Goal: Check status: Check status

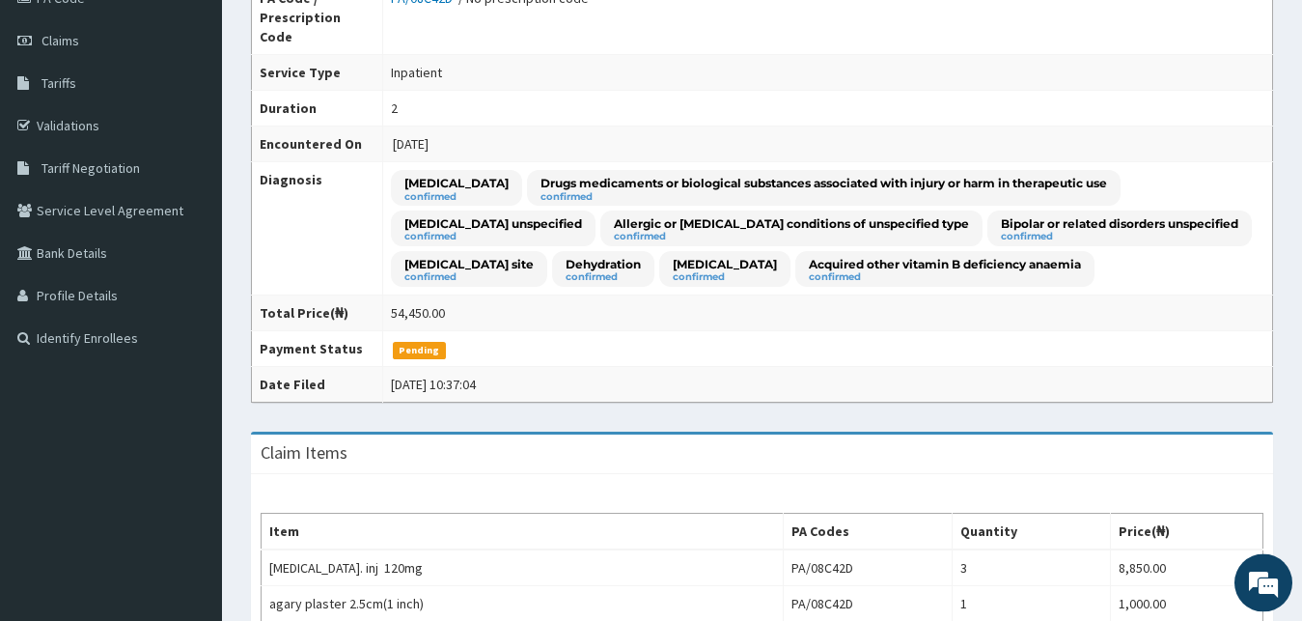
scroll to position [197, 0]
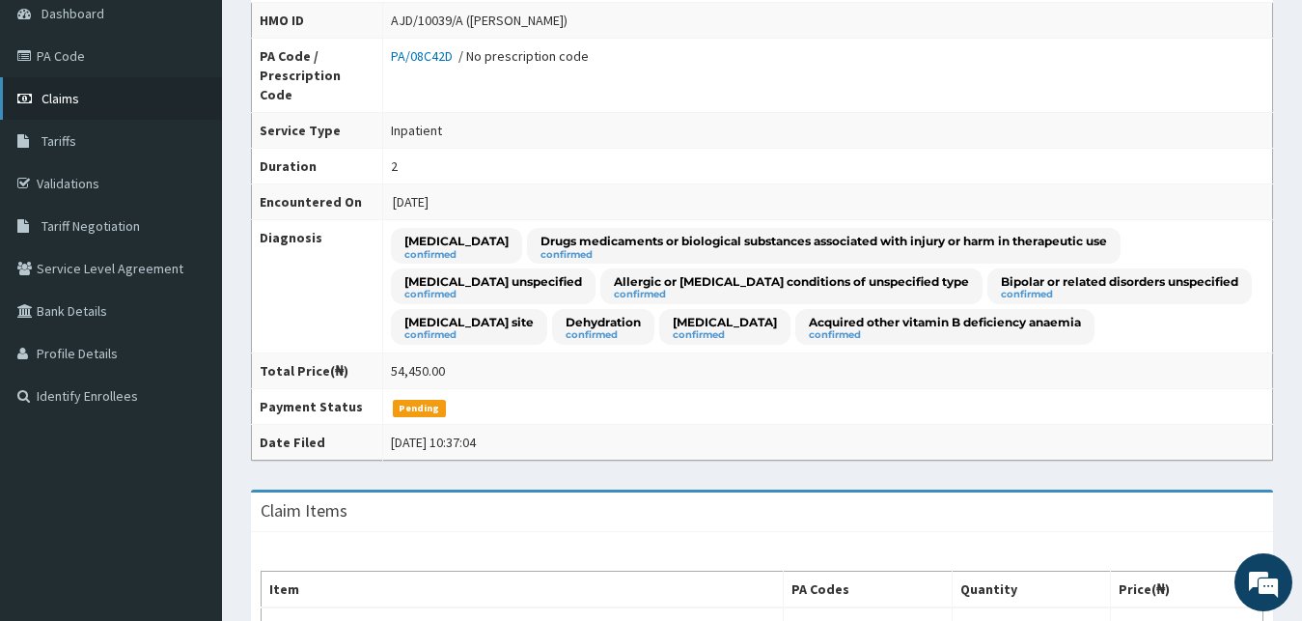
click at [43, 90] on link "Claims" at bounding box center [111, 98] width 222 height 42
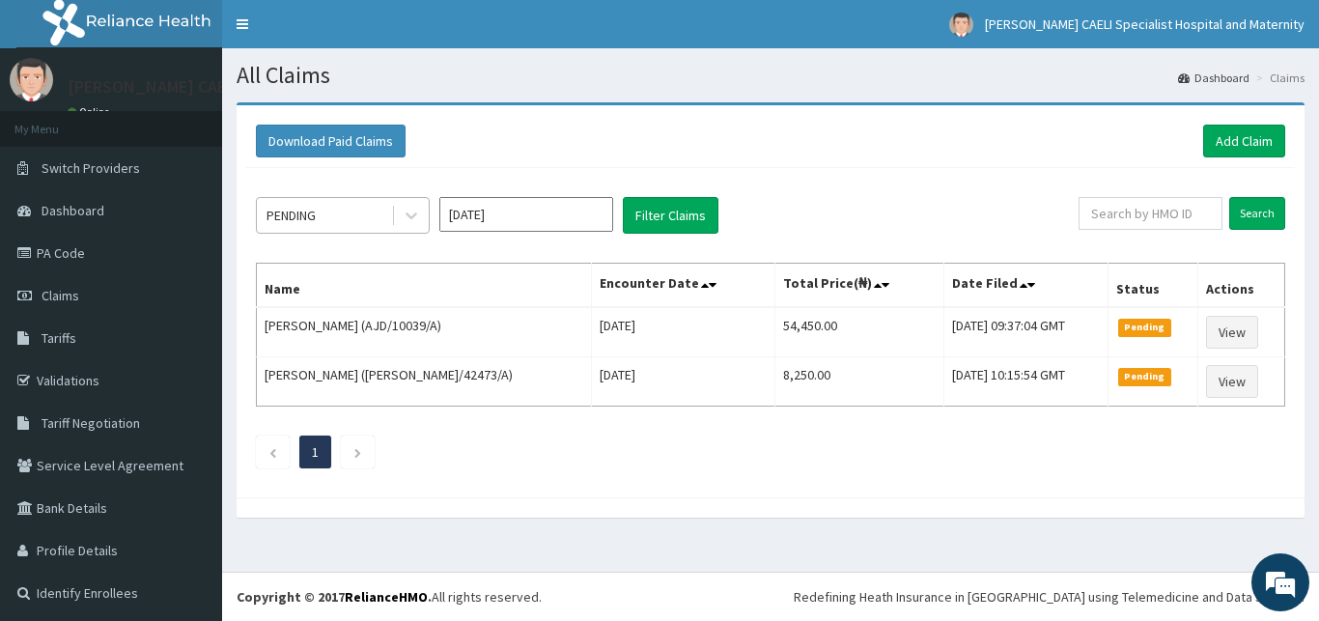
click at [345, 209] on div "PENDING" at bounding box center [324, 215] width 134 height 31
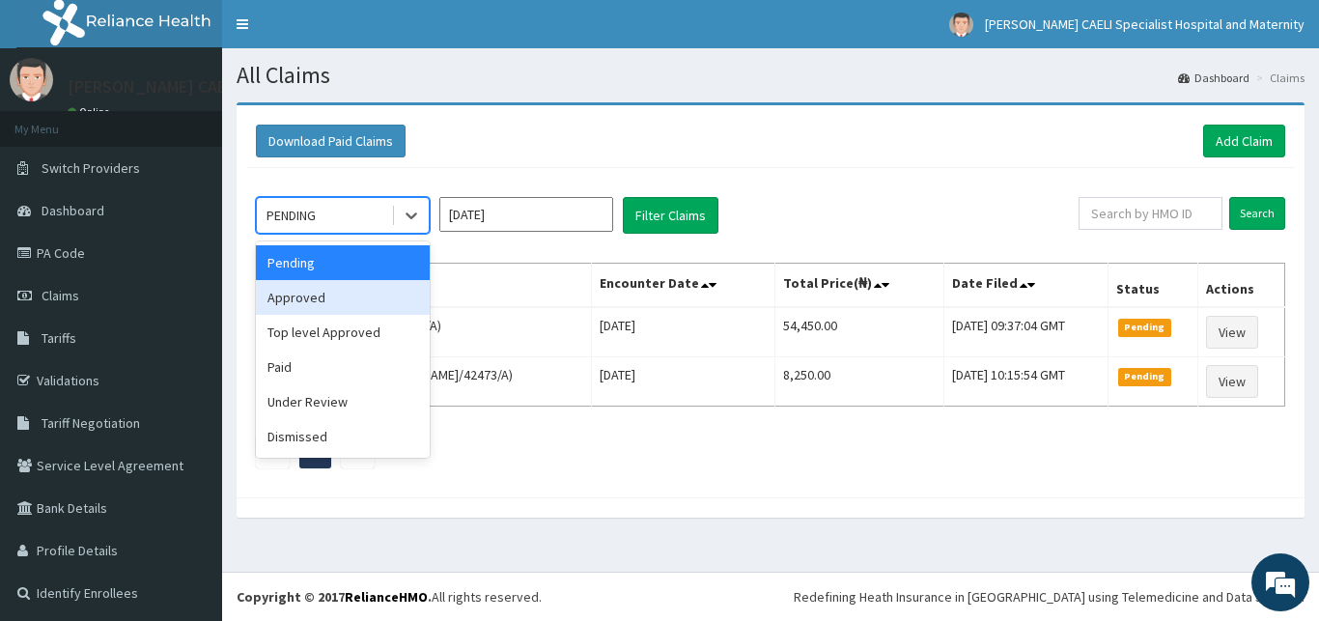
drag, startPoint x: 345, startPoint y: 292, endPoint x: 501, endPoint y: 275, distance: 157.3
click at [357, 289] on div "Approved" at bounding box center [343, 297] width 174 height 35
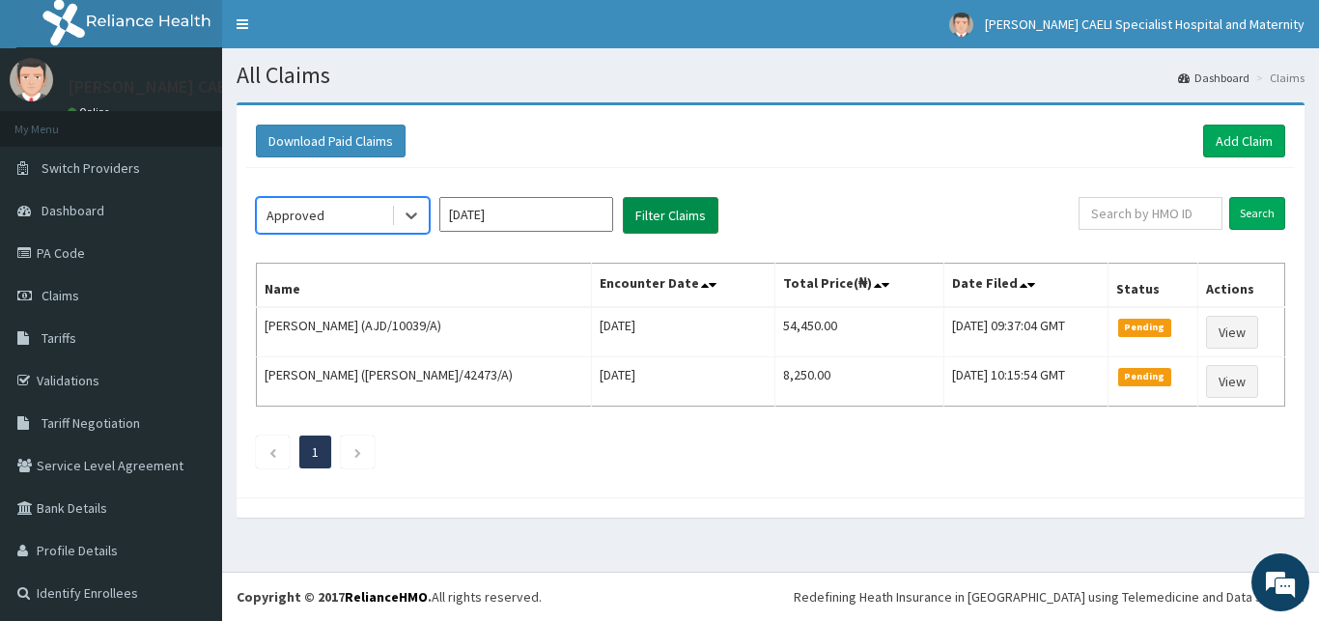
click at [672, 217] on button "Filter Claims" at bounding box center [671, 215] width 96 height 37
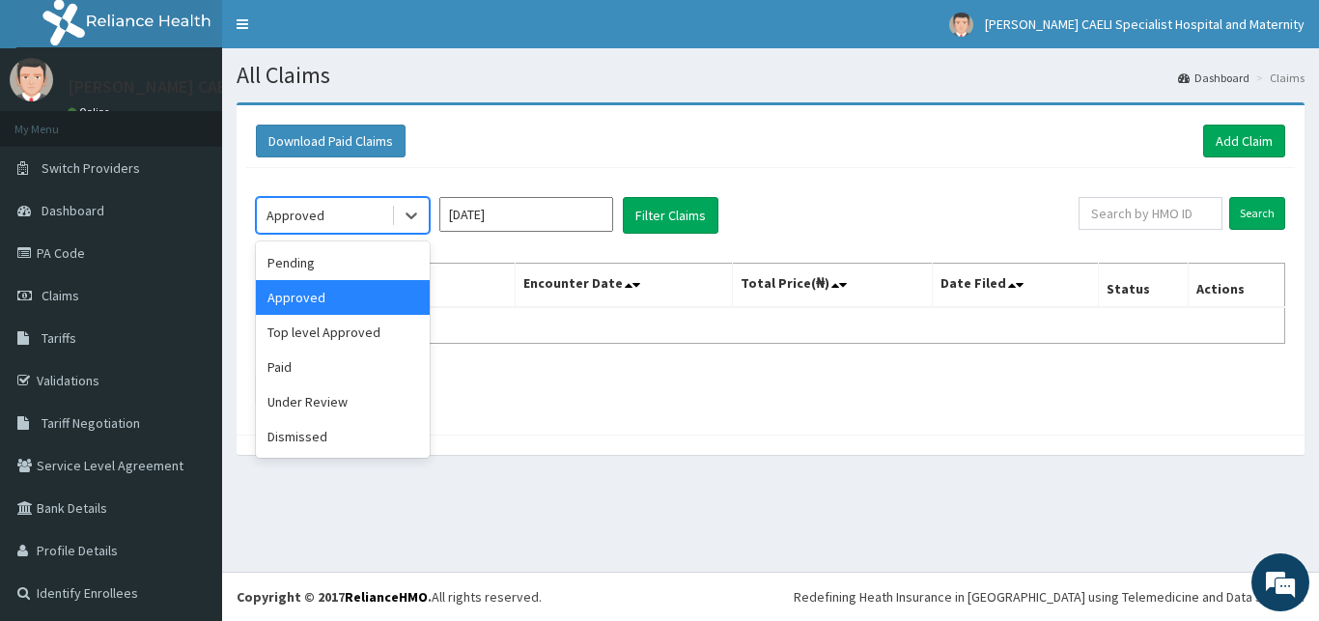
click at [364, 222] on div "Approved" at bounding box center [324, 215] width 134 height 31
click at [350, 322] on div "Top level Approved" at bounding box center [343, 332] width 174 height 35
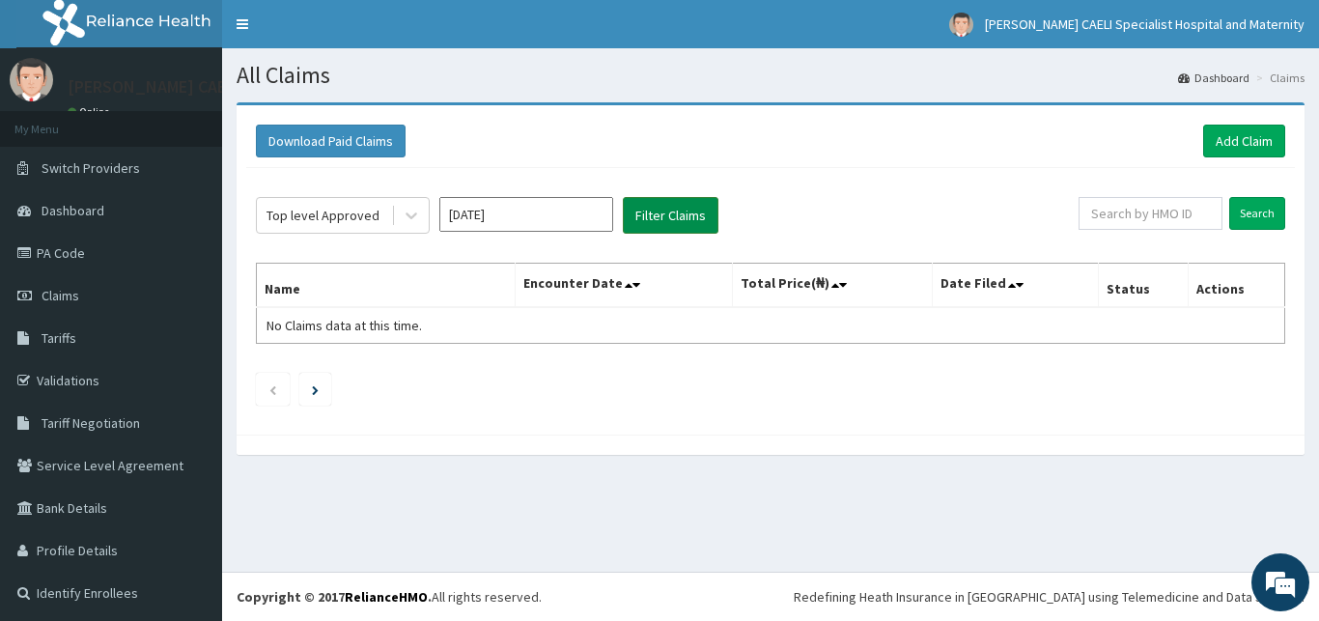
click at [673, 219] on button "Filter Claims" at bounding box center [671, 215] width 96 height 37
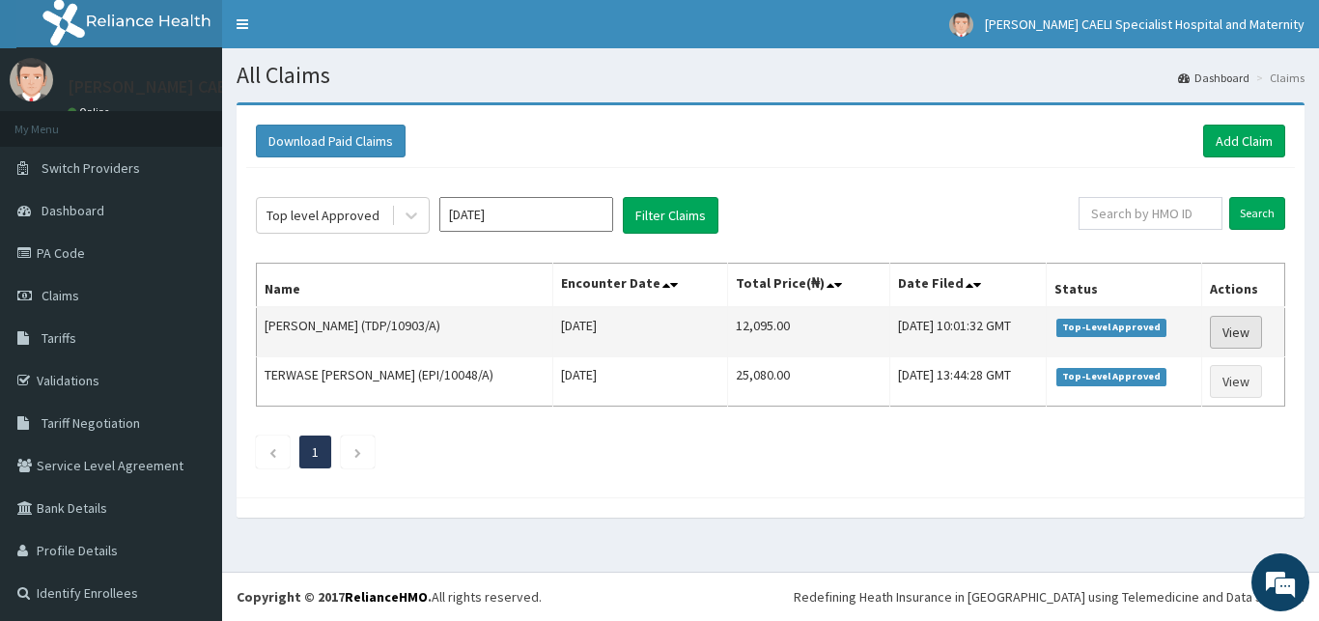
click at [1218, 331] on link "View" at bounding box center [1235, 332] width 52 height 33
